Goal: Information Seeking & Learning: Learn about a topic

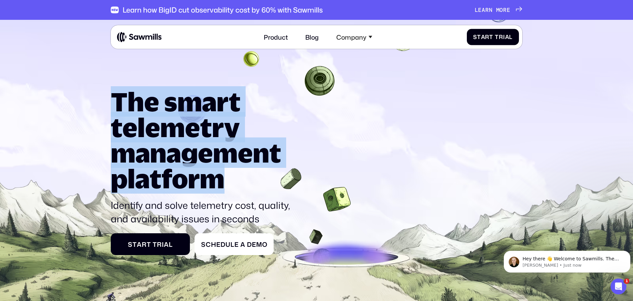
drag, startPoint x: 115, startPoint y: 93, endPoint x: 255, endPoint y: 183, distance: 166.1
click at [255, 183] on h1 "The smart telemetry management platform" at bounding box center [203, 140] width 184 height 103
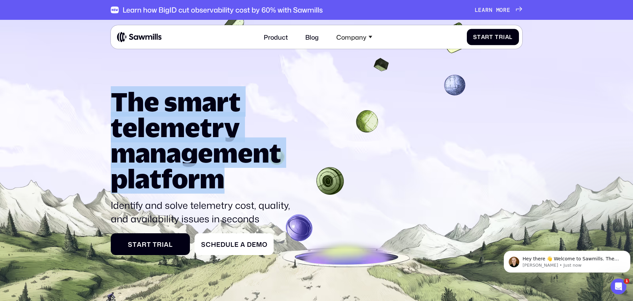
click at [155, 110] on h1 "The smart telemetry management platform" at bounding box center [203, 140] width 184 height 103
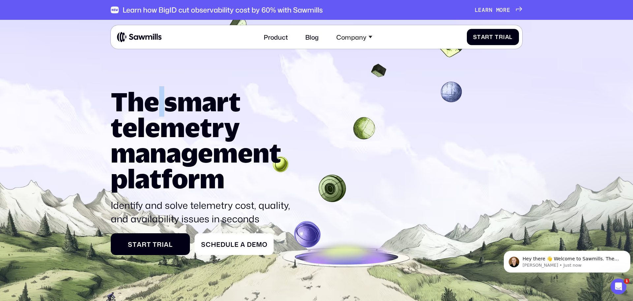
click at [155, 110] on h1 "The smart telemetry management platform" at bounding box center [203, 140] width 184 height 103
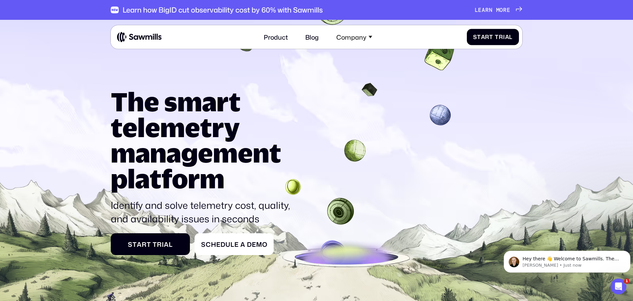
click at [139, 108] on h1 "The smart telemetry management platform" at bounding box center [203, 140] width 184 height 103
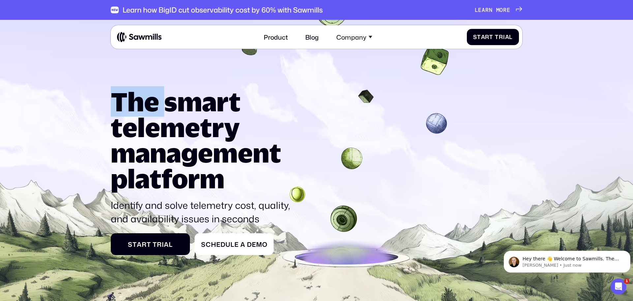
click at [139, 108] on h1 "The smart telemetry management platform" at bounding box center [203, 140] width 184 height 103
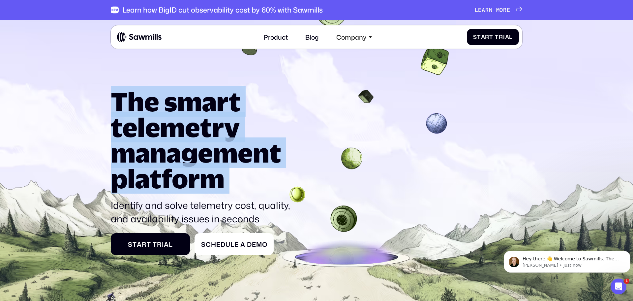
click at [139, 108] on h1 "The smart telemetry management platform" at bounding box center [203, 140] width 184 height 103
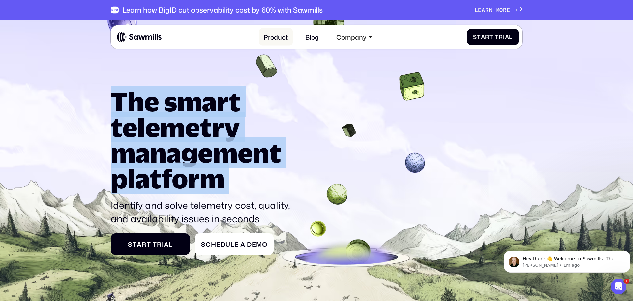
click at [280, 37] on link "Product" at bounding box center [276, 36] width 34 height 17
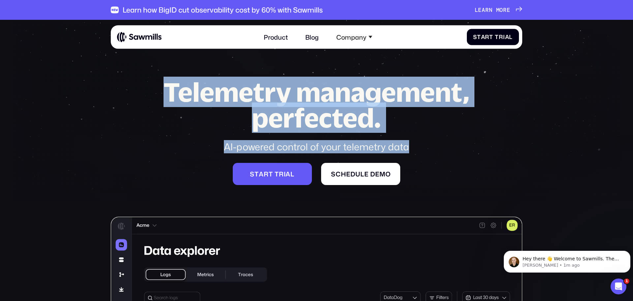
drag, startPoint x: 166, startPoint y: 89, endPoint x: 445, endPoint y: 140, distance: 283.6
click at [445, 140] on div "Telemetry management, perfected. AI-powered control of your telemetry data" at bounding box center [316, 116] width 336 height 74
click at [386, 148] on div "AI-powered control of your telemetry data" at bounding box center [316, 146] width 336 height 13
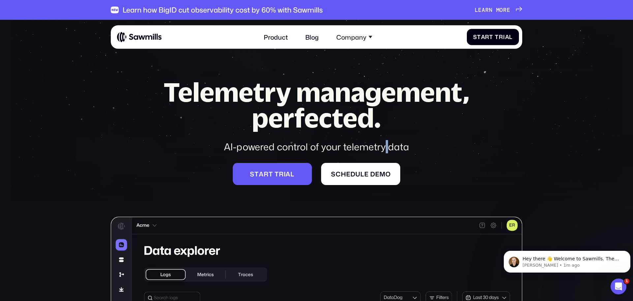
click at [386, 148] on div "AI-powered control of your telemetry data" at bounding box center [316, 146] width 336 height 13
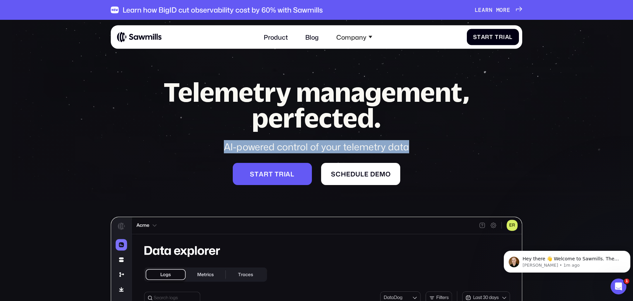
click at [386, 148] on div "AI-powered control of your telemetry data" at bounding box center [316, 146] width 336 height 13
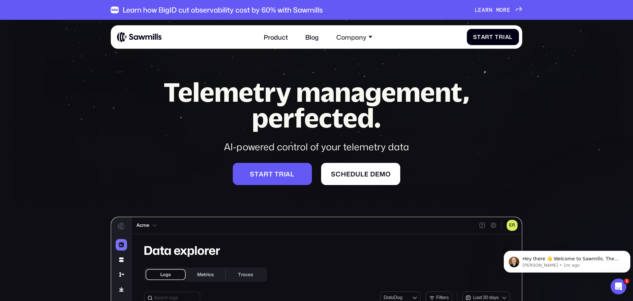
click at [346, 121] on h1 "Telemetry management, perfected." at bounding box center [316, 104] width 336 height 51
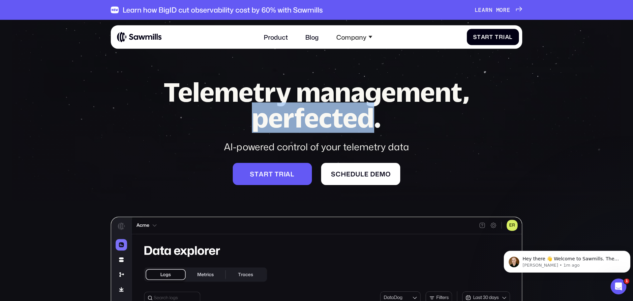
click at [346, 121] on h1 "Telemetry management, perfected." at bounding box center [316, 104] width 336 height 51
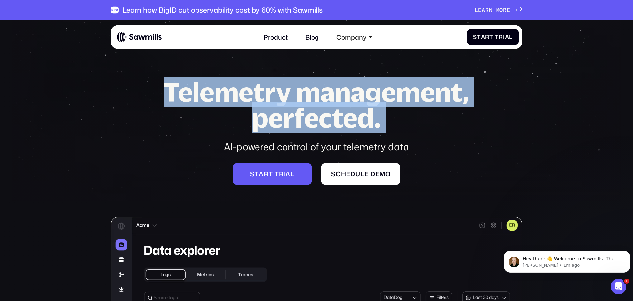
click at [346, 121] on h1 "Telemetry management, perfected." at bounding box center [316, 104] width 336 height 51
click at [208, 91] on h1 "Telemetry management, perfected." at bounding box center [316, 104] width 336 height 51
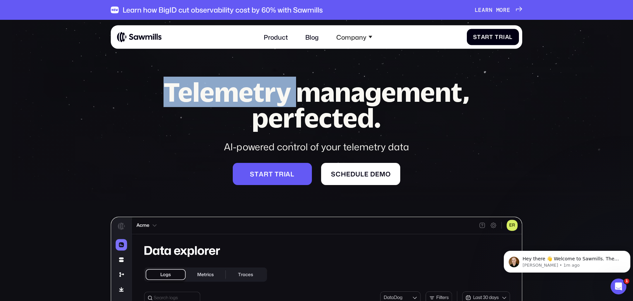
click at [208, 91] on h1 "Telemetry management, perfected." at bounding box center [316, 104] width 336 height 51
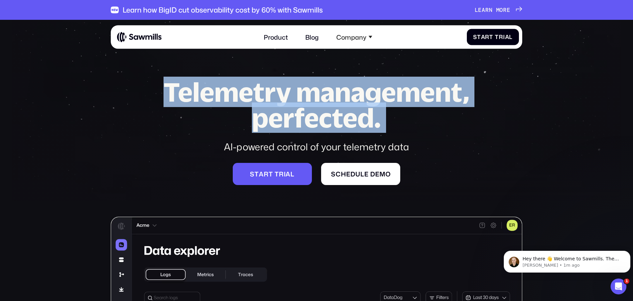
click at [208, 91] on h1 "Telemetry management, perfected." at bounding box center [316, 104] width 336 height 51
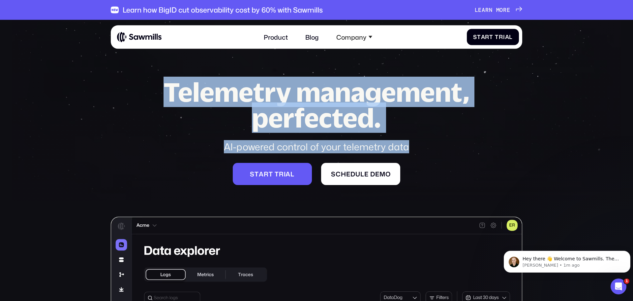
drag, startPoint x: 407, startPoint y: 148, endPoint x: 163, endPoint y: 82, distance: 252.3
click at [163, 82] on div "Telemetry management, perfected. AI-powered control of your telemetry data" at bounding box center [316, 116] width 336 height 74
